Goal: Communication & Community: Participate in discussion

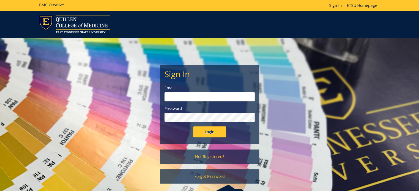
type input "[PERSON_NAME][EMAIL_ADDRESS][DOMAIN_NAME]"
click at [206, 133] on input "Login" at bounding box center [209, 132] width 33 height 11
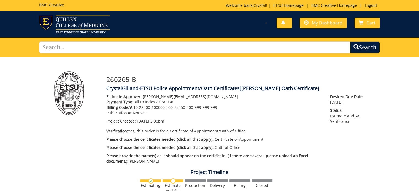
scroll to position [16, 0]
click at [324, 23] on span "My Dashboard" at bounding box center [327, 23] width 31 height 6
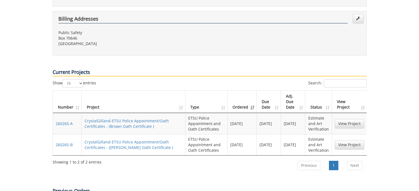
scroll to position [193, 0]
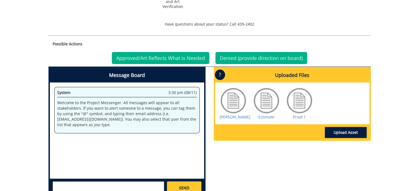
scroll to position [193, 0]
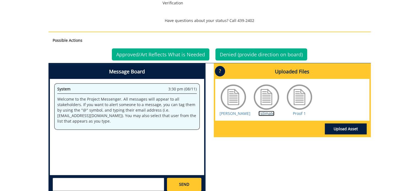
click at [269, 113] on link "Estimate" at bounding box center [266, 113] width 16 height 5
click at [302, 112] on link "Proof 1" at bounding box center [299, 113] width 13 height 5
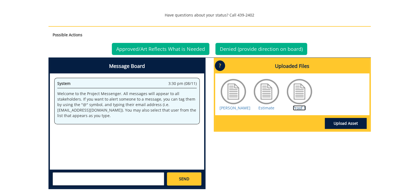
scroll to position [253, 0]
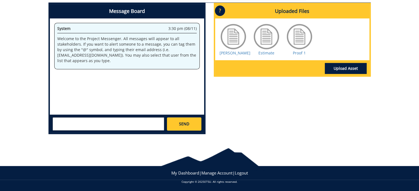
click at [109, 123] on textarea at bounding box center [108, 124] width 111 height 13
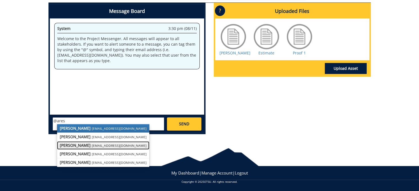
click at [92, 146] on small "[EMAIL_ADDRESS][DOMAIN_NAME]" at bounding box center [119, 145] width 55 height 4
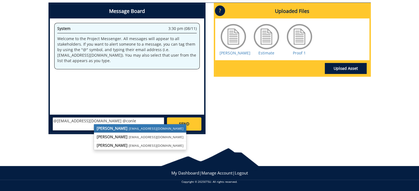
click at [113, 130] on strong "[PERSON_NAME]" at bounding box center [112, 128] width 31 height 5
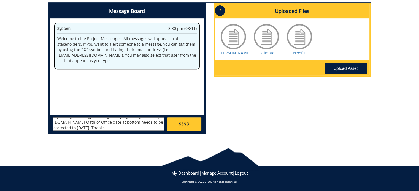
scroll to position [0, 0]
click at [80, 127] on textarea "@[EMAIL_ADDRESS][DOMAIN_NAME] @[EMAIL_ADDRESS][DOMAIN_NAME] Oath of Office date…" at bounding box center [108, 124] width 111 height 13
drag, startPoint x: 53, startPoint y: 120, endPoint x: 152, endPoint y: 166, distance: 110.1
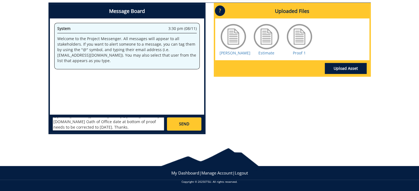
type textarea "@[EMAIL_ADDRESS][DOMAIN_NAME] @[EMAIL_ADDRESS][DOMAIN_NAME] Oath of Office date…"
drag, startPoint x: 181, startPoint y: 122, endPoint x: 184, endPoint y: 111, distance: 11.0
click at [181, 122] on span "SEND" at bounding box center [184, 124] width 10 height 6
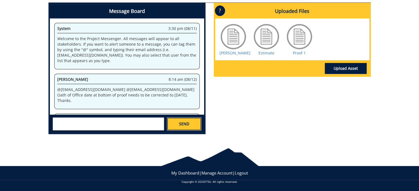
scroll to position [78, 0]
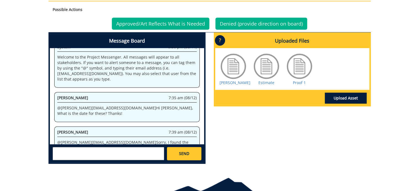
scroll to position [253, 0]
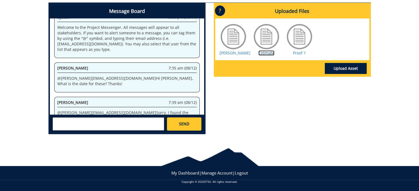
click at [266, 56] on link "Estimate" at bounding box center [266, 52] width 16 height 5
click at [300, 56] on link "Proof 1" at bounding box center [299, 52] width 13 height 5
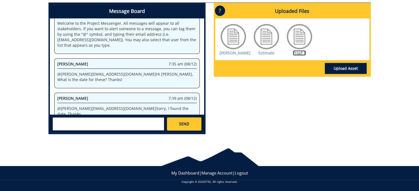
scroll to position [16, 0]
paste textarea "@[EMAIL_ADDRESS][DOMAIN_NAME] @[EMAIL_ADDRESS][DOMAIN_NAME] Oath of Office date…"
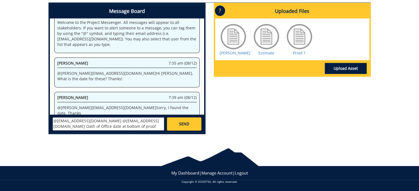
scroll to position [4, 0]
type textarea "@[EMAIL_ADDRESS][DOMAIN_NAME] @[EMAIL_ADDRESS][DOMAIN_NAME] Oath of Office date…"
click at [183, 122] on span "SEND" at bounding box center [184, 124] width 10 height 6
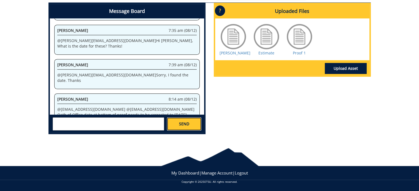
scroll to position [50, 0]
